Goal: Task Accomplishment & Management: Manage account settings

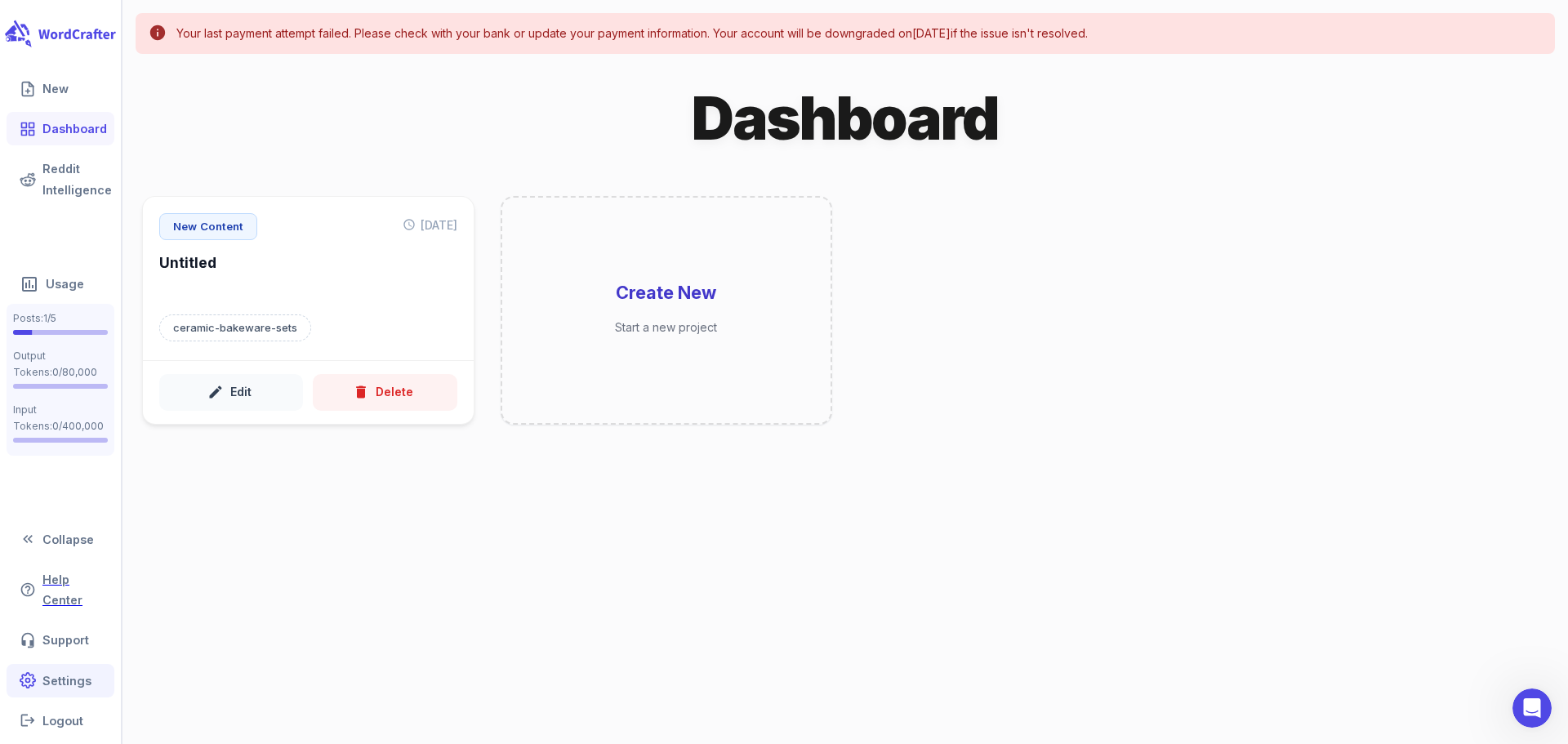
click at [64, 681] on link "Settings" at bounding box center [60, 680] width 108 height 33
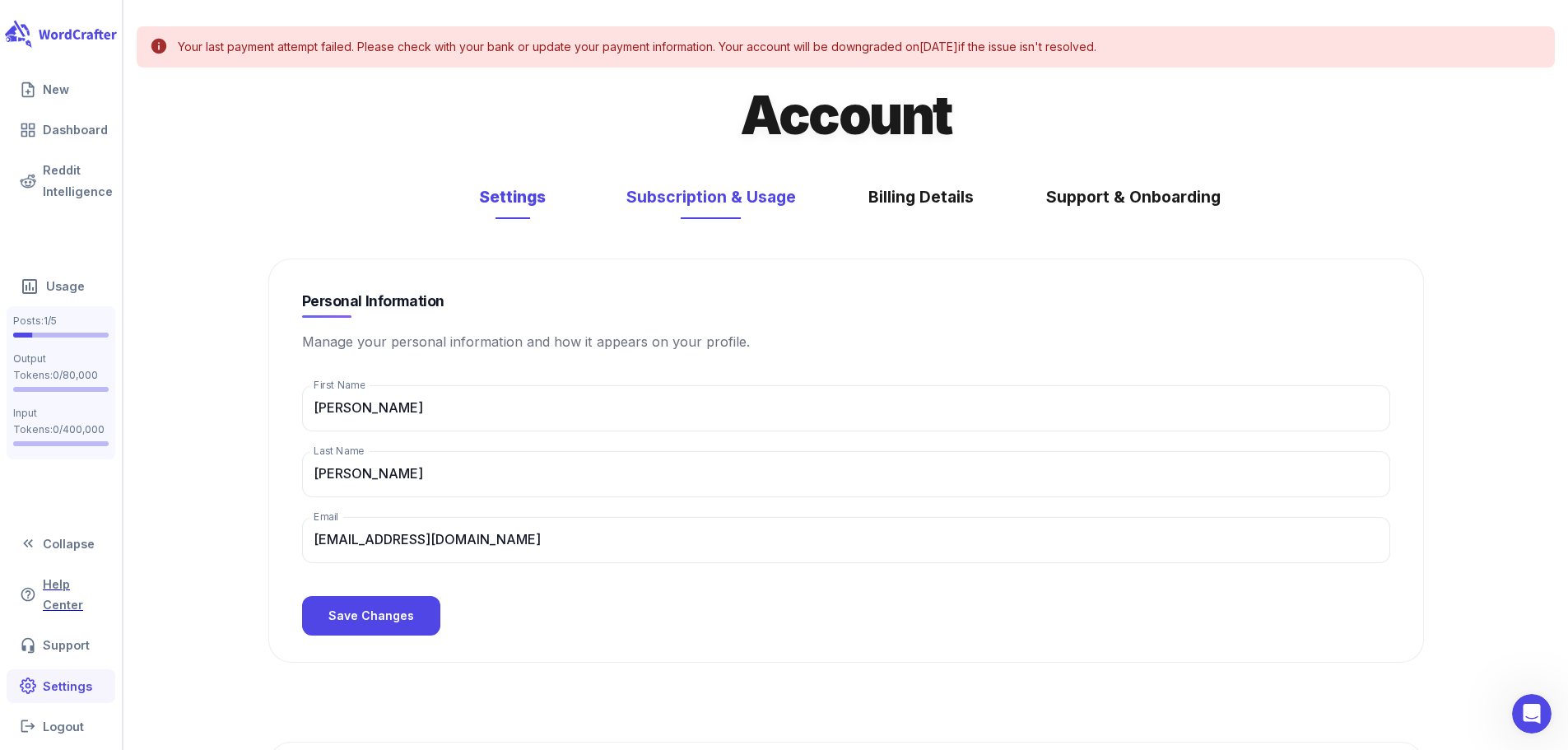
click at [750, 212] on button "Subscription & Usage" at bounding box center [711, 197] width 202 height 44
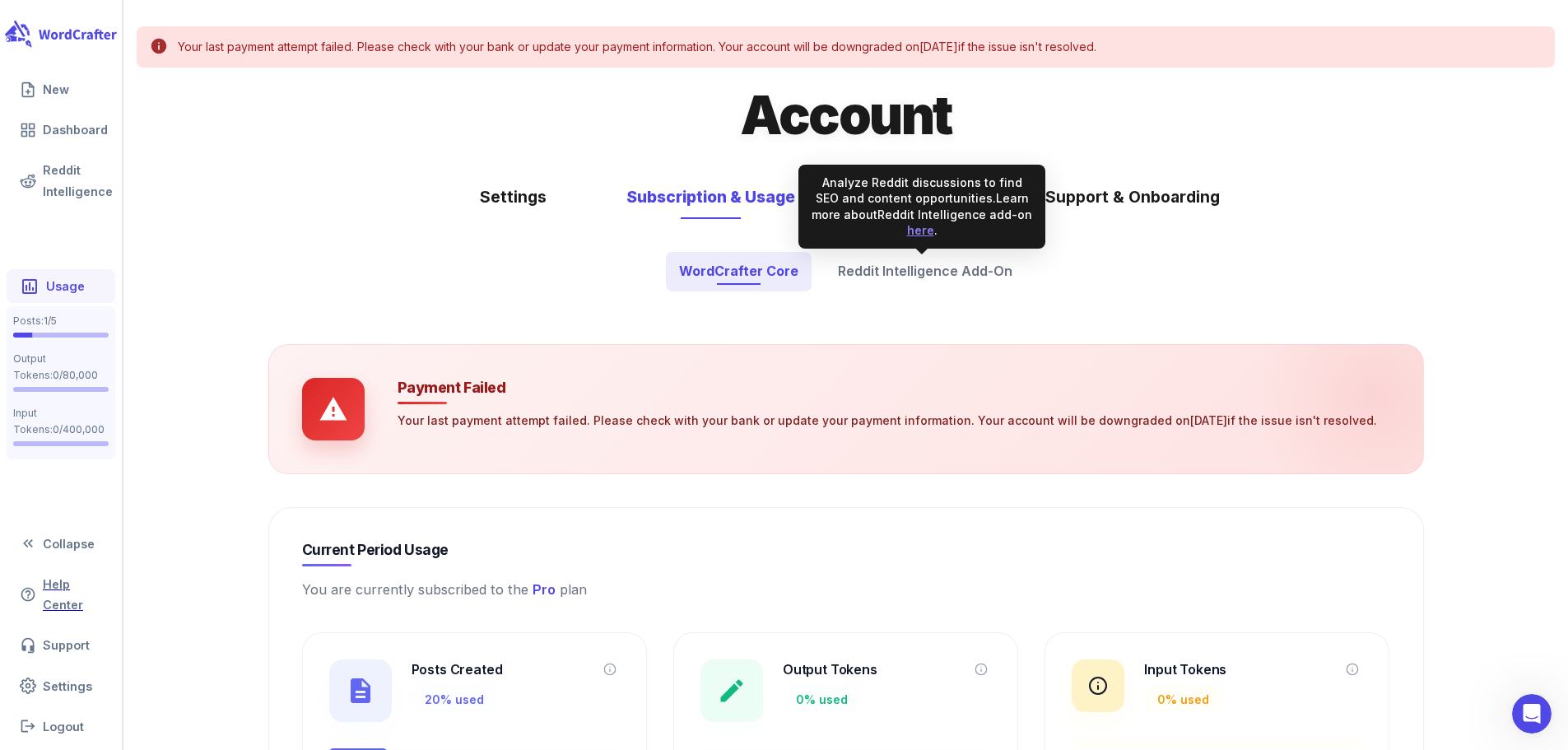
click at [926, 216] on div "Analyze Reddit discussions to find SEO and content opportunities. Learn more ab…" at bounding box center [921, 206] width 220 height 64
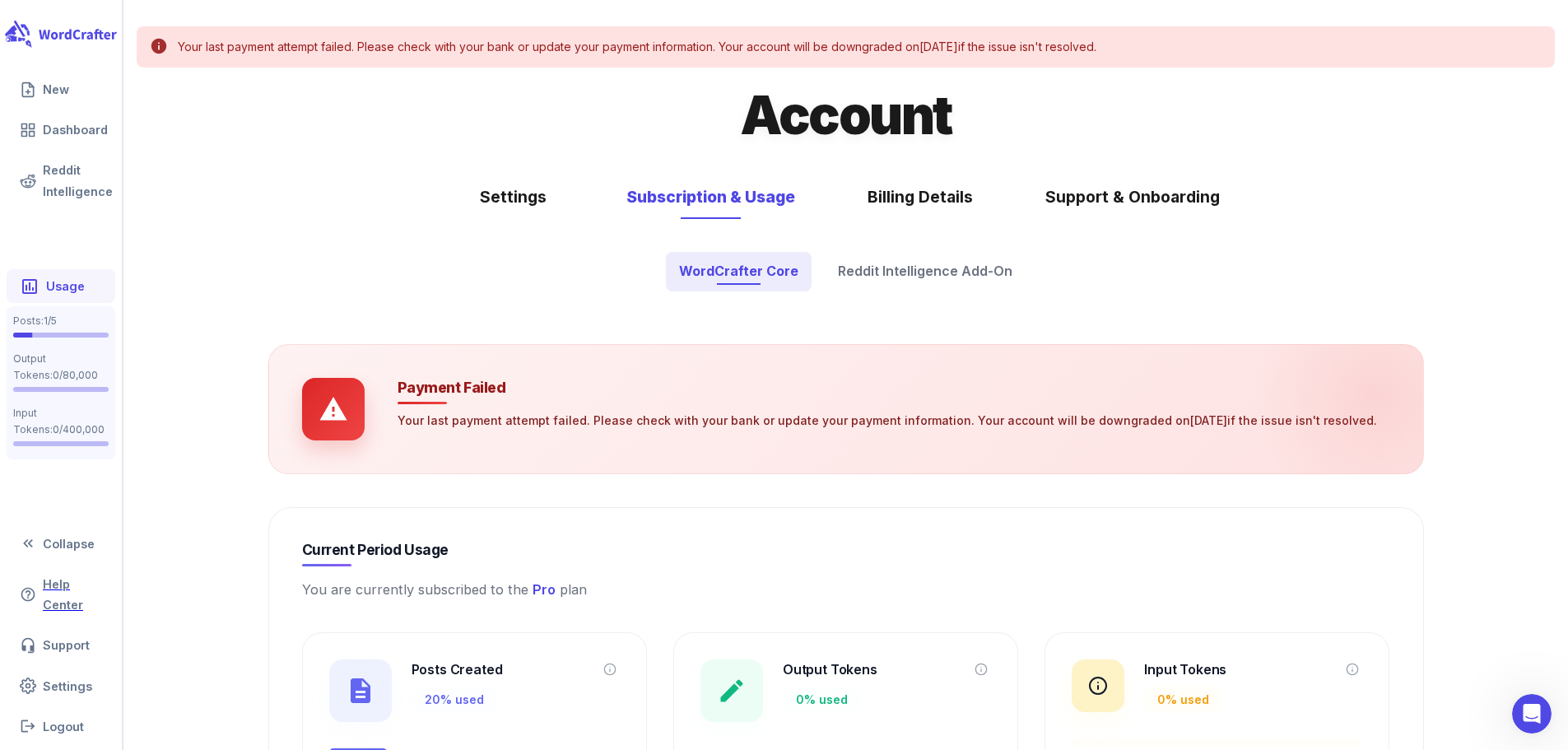
click at [913, 199] on button "Billing Details" at bounding box center [920, 197] width 139 height 44
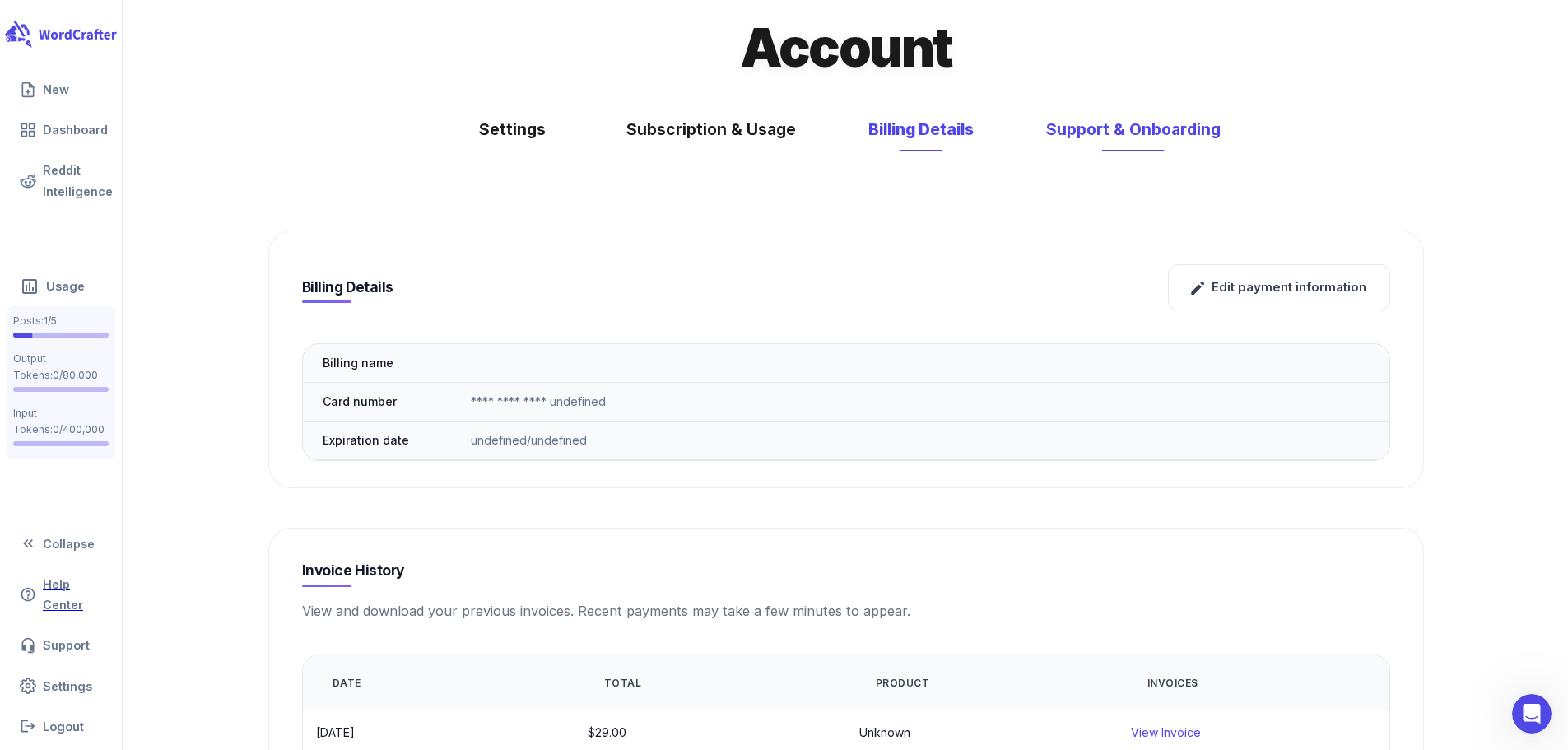
click at [1080, 134] on button "Support & Onboarding" at bounding box center [1134, 130] width 208 height 44
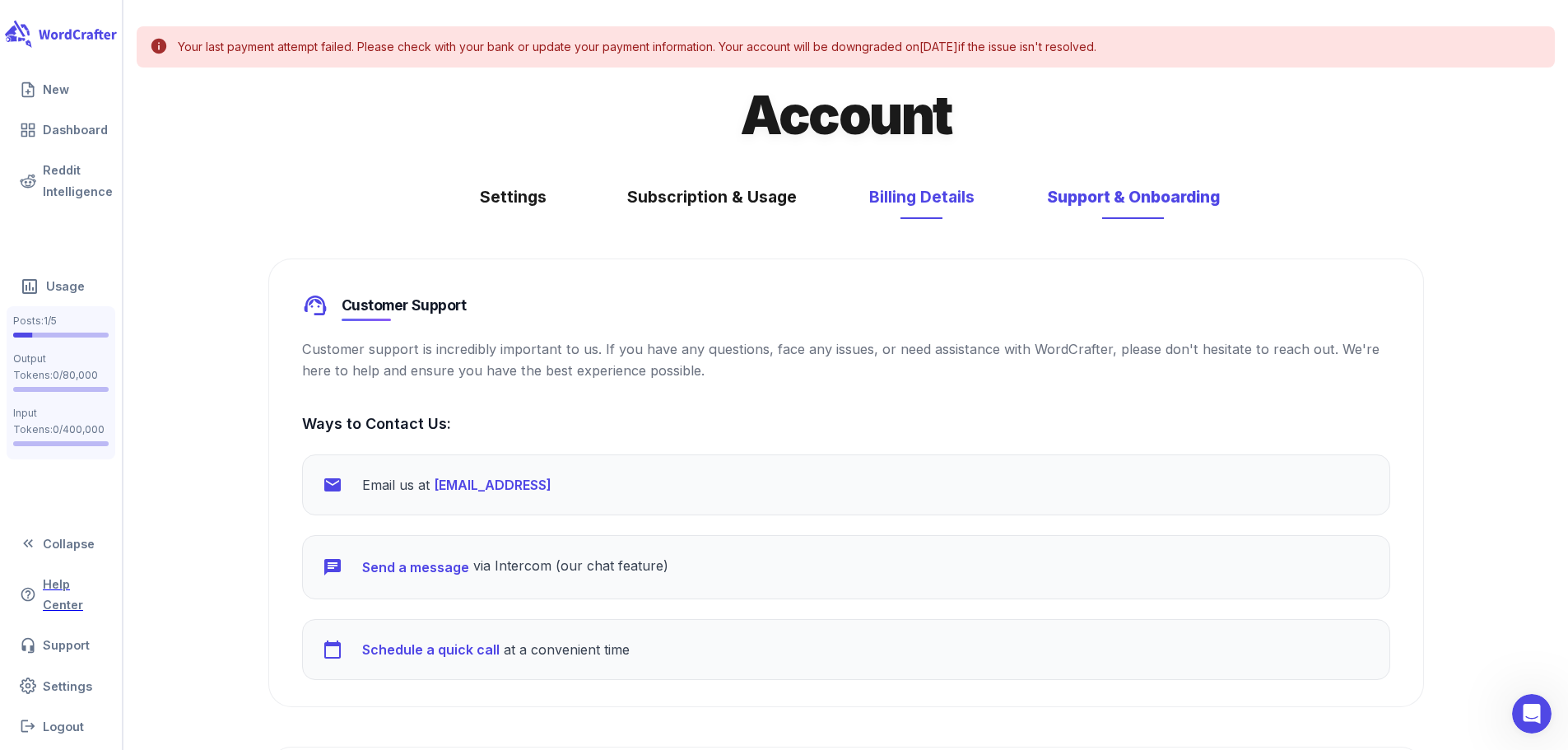
click at [930, 209] on button "Billing Details" at bounding box center [921, 197] width 139 height 44
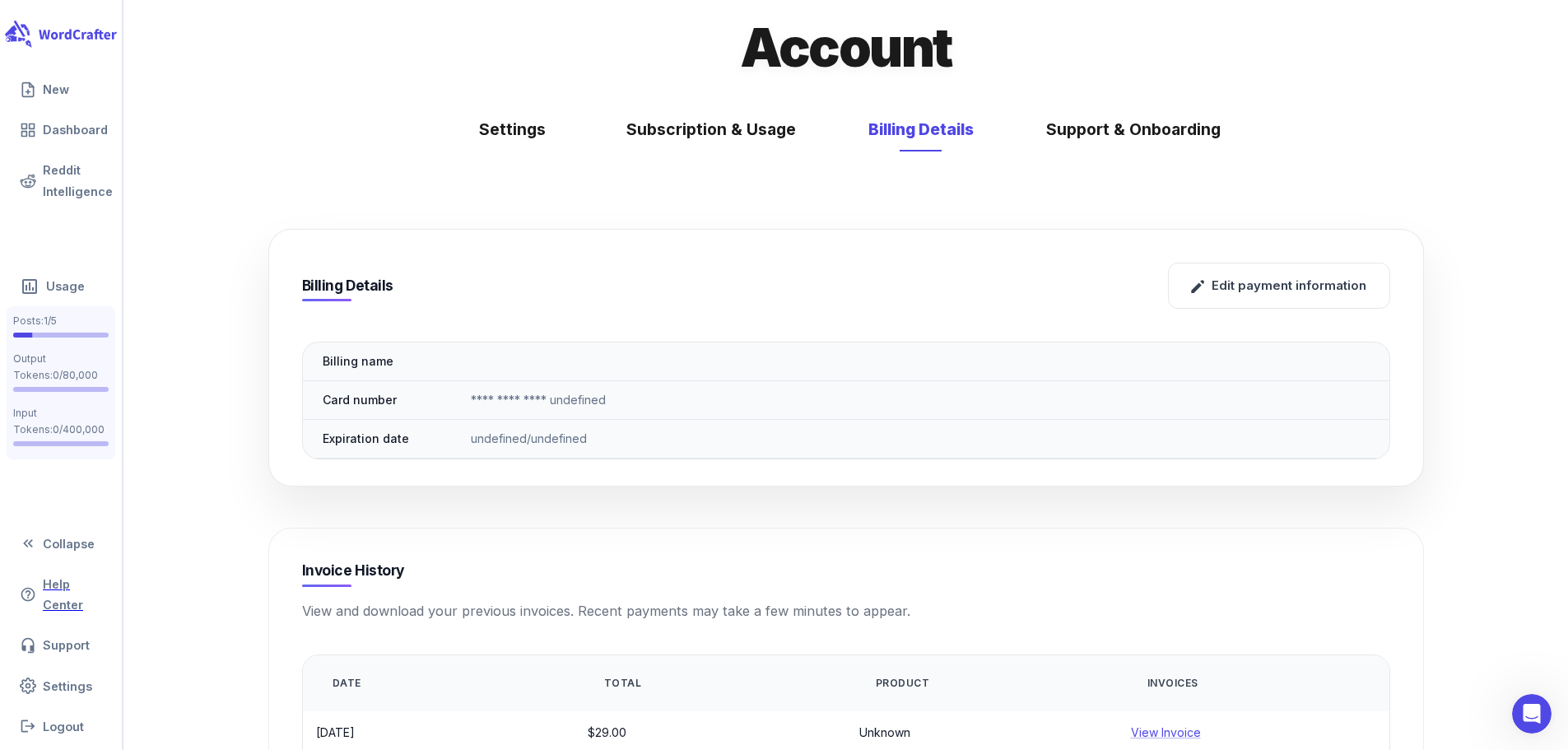
scroll to position [268, 0]
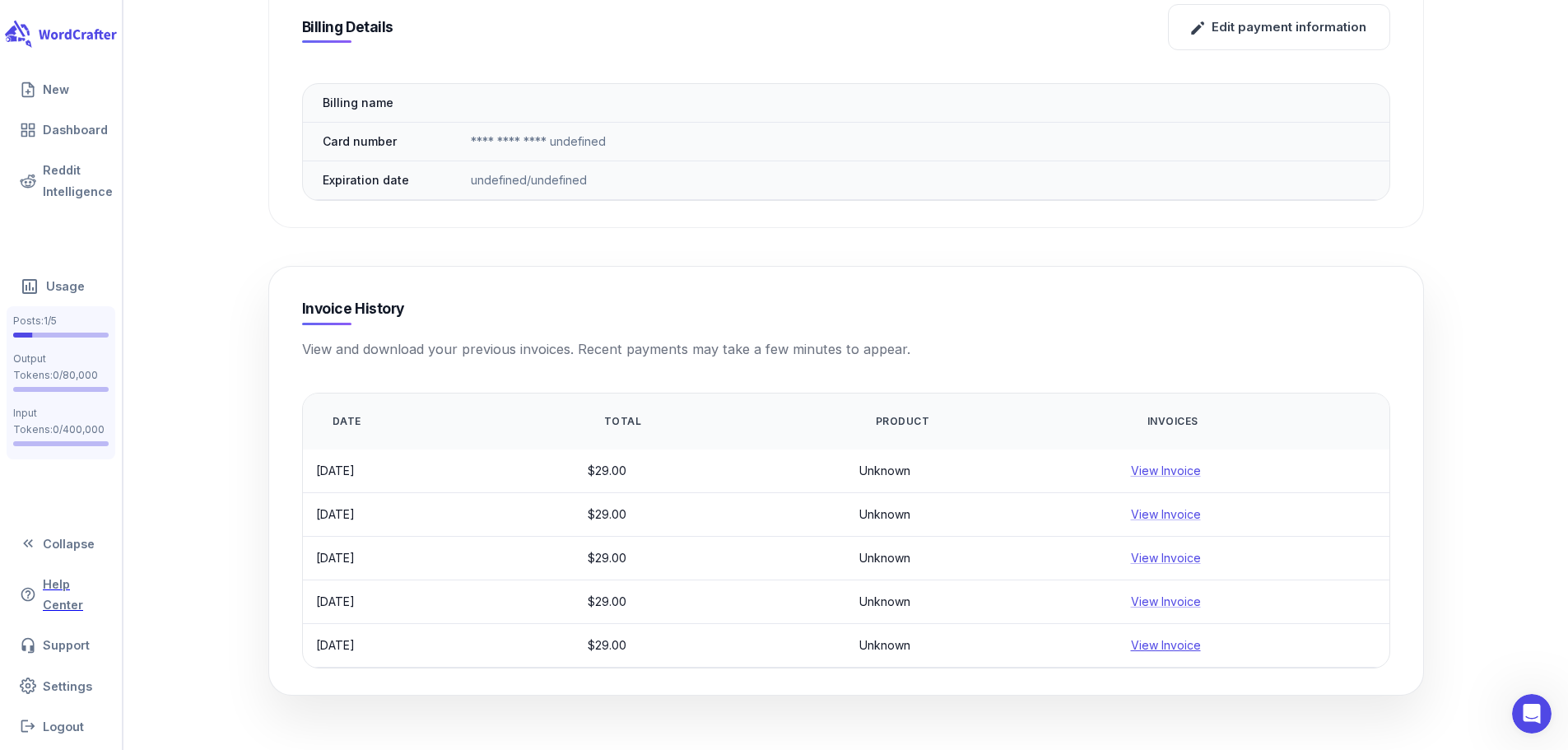
click at [1165, 640] on link "View Invoice" at bounding box center [1165, 645] width 70 height 14
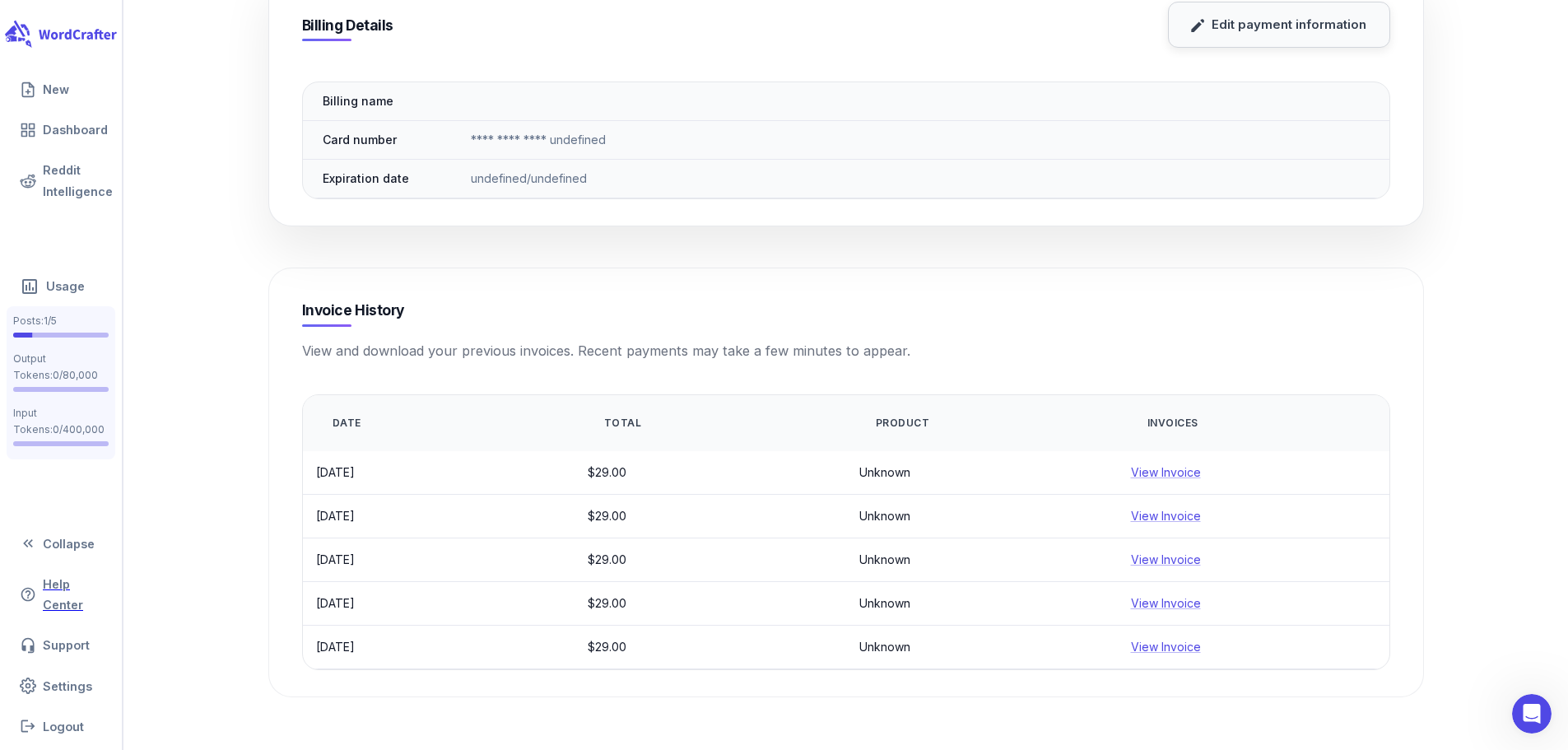
click at [1253, 28] on button "Edit payment information" at bounding box center [1279, 24] width 222 height 46
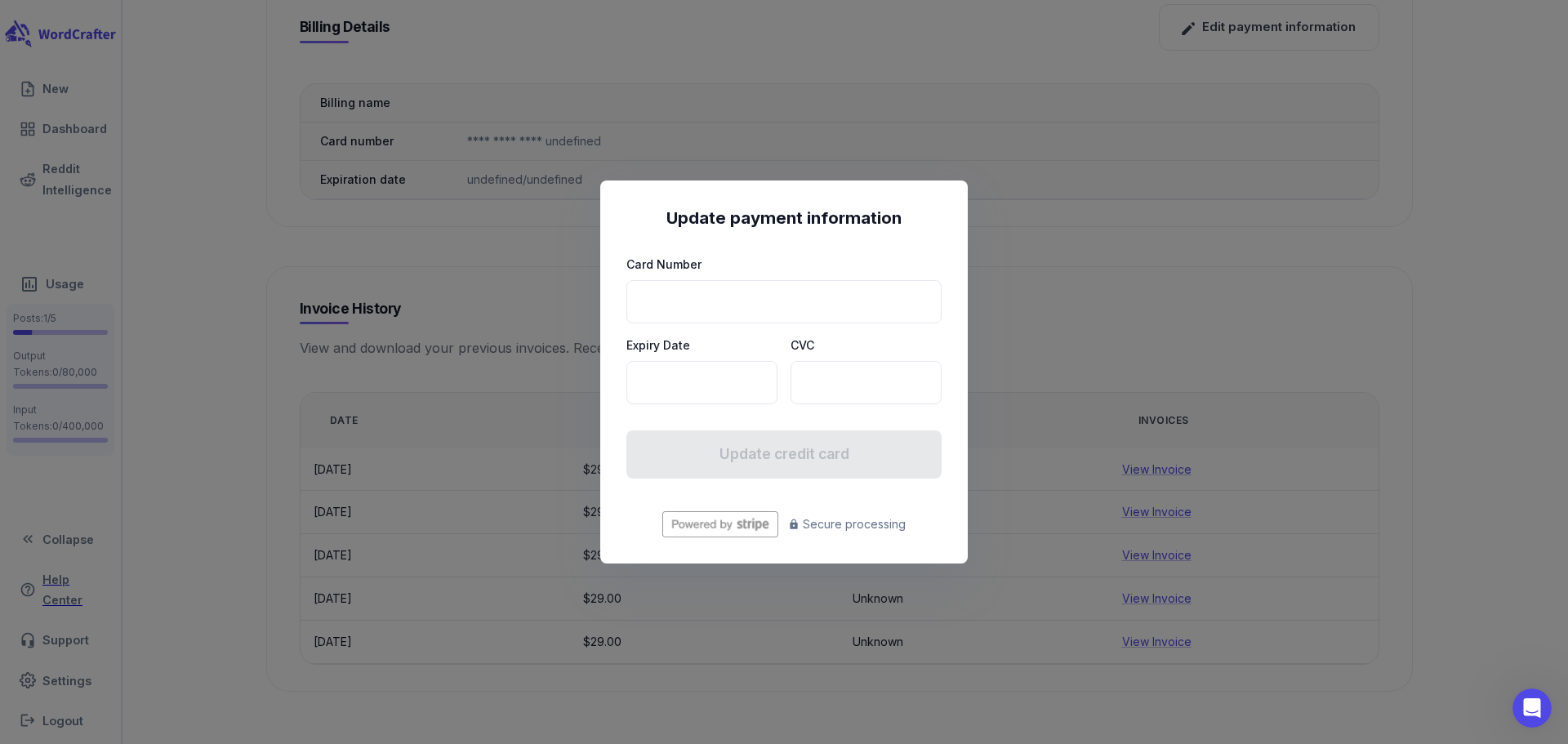
click at [447, 263] on div "Update payment information Card Number Expiry Date CVC Update credit card Secur…" at bounding box center [784, 372] width 1568 height 744
